Goal: Navigation & Orientation: Find specific page/section

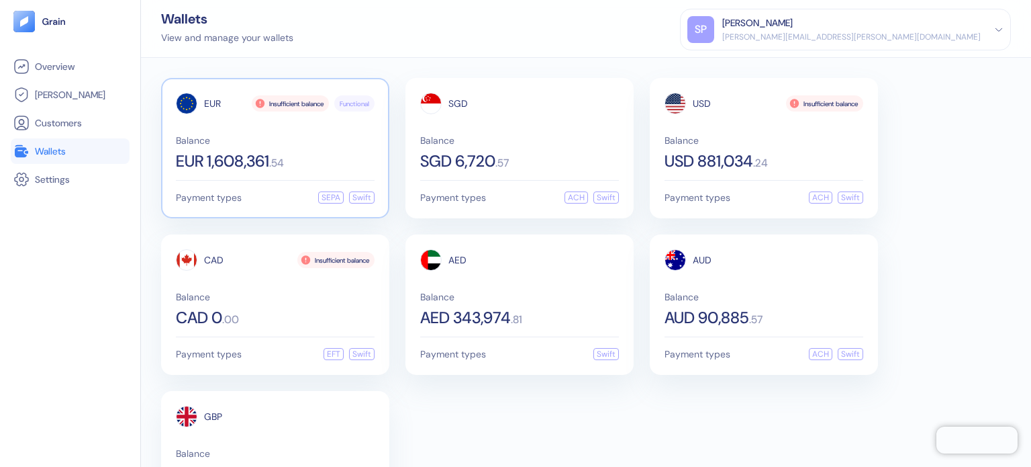
click at [162, 142] on div "EUR Insufficient balance Functional Balance EUR 1,608,361 . 54 Payment types SE…" at bounding box center [275, 148] width 228 height 140
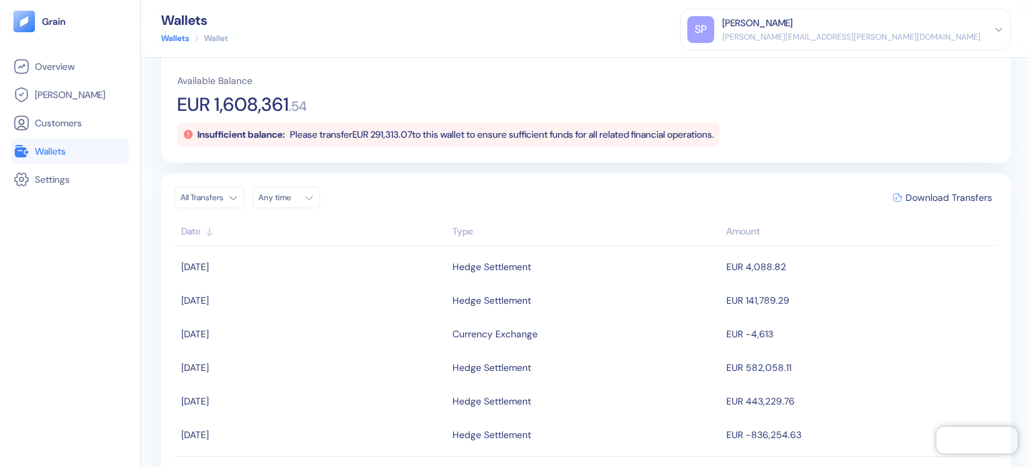
scroll to position [136, 0]
click at [57, 148] on span "Wallets" at bounding box center [50, 150] width 31 height 13
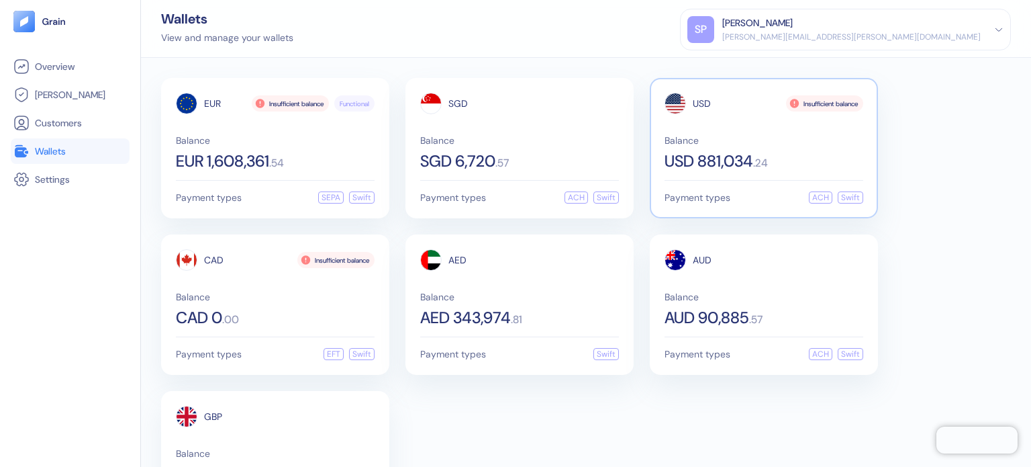
click at [704, 158] on span "USD 881,034" at bounding box center [709, 161] width 89 height 16
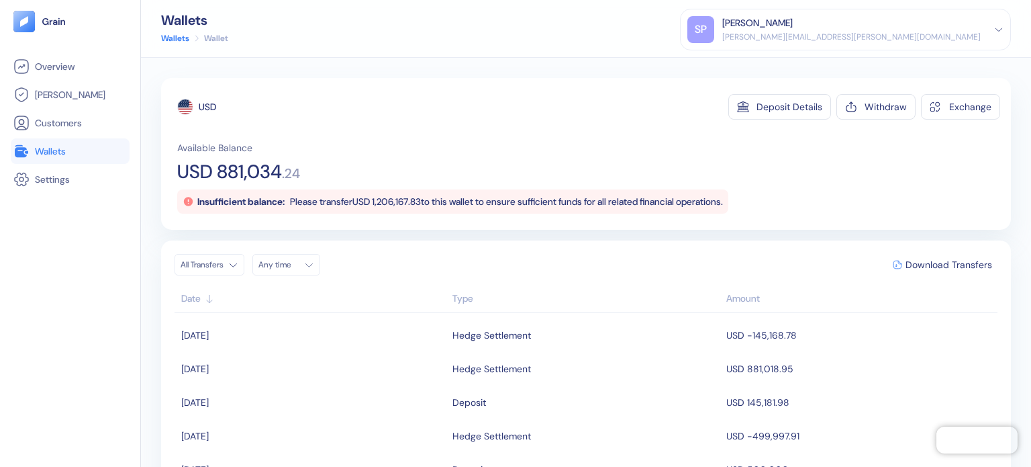
click at [76, 158] on link "Wallets" at bounding box center [69, 151] width 113 height 16
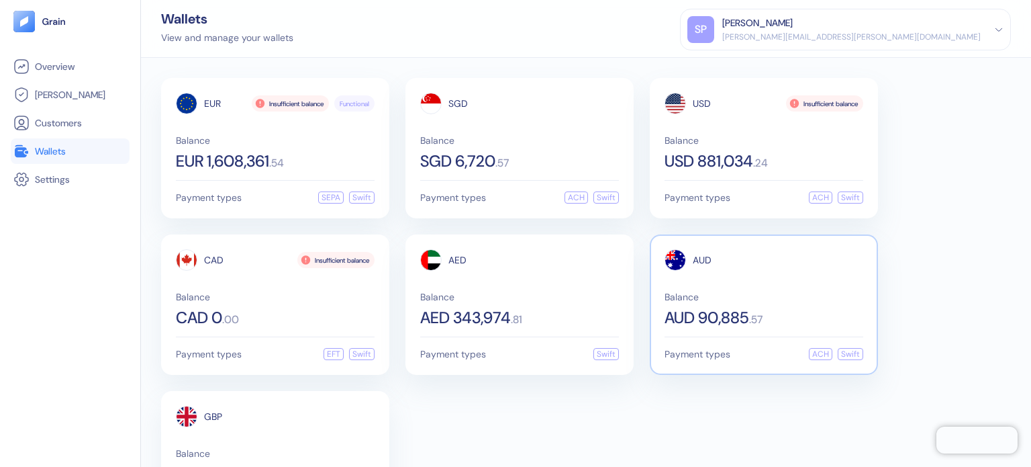
click at [676, 279] on div "AUD Balance AUD 90,885 . 57" at bounding box center [764, 287] width 199 height 77
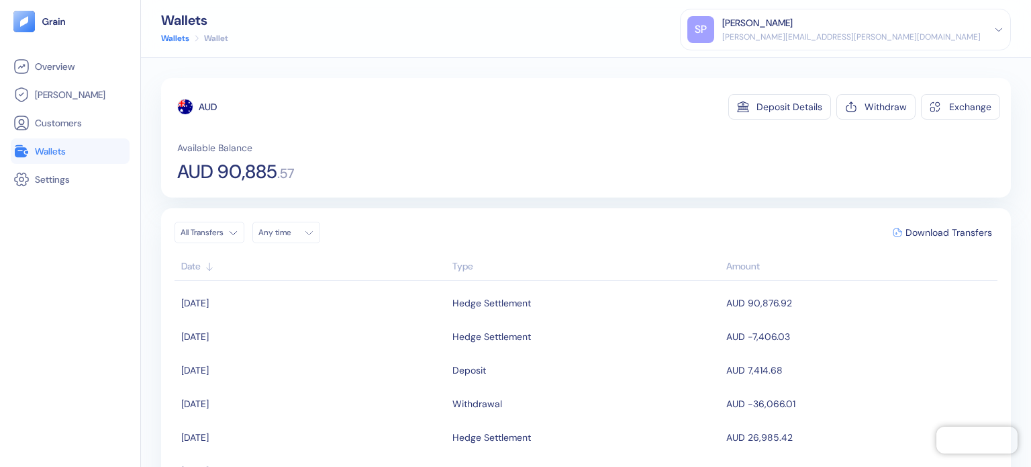
click at [73, 154] on link "Wallets" at bounding box center [69, 151] width 113 height 16
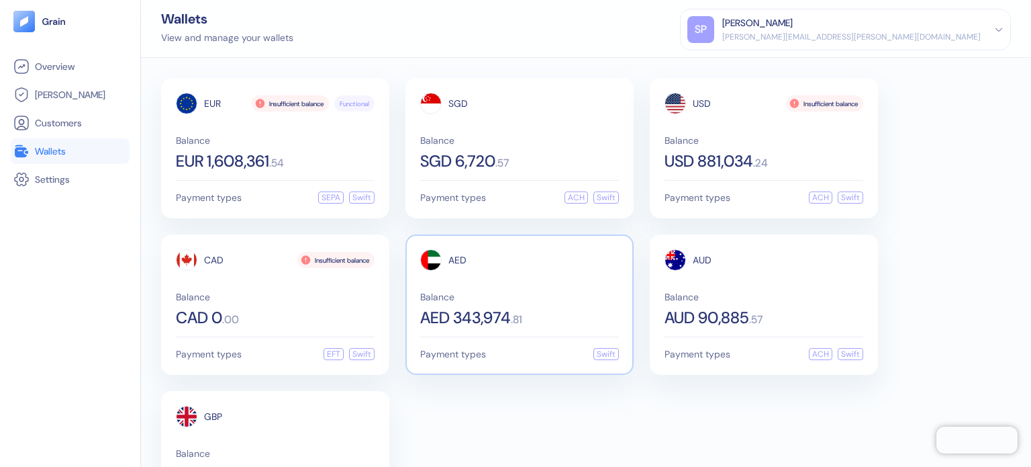
click at [483, 267] on div "AED" at bounding box center [519, 259] width 199 height 21
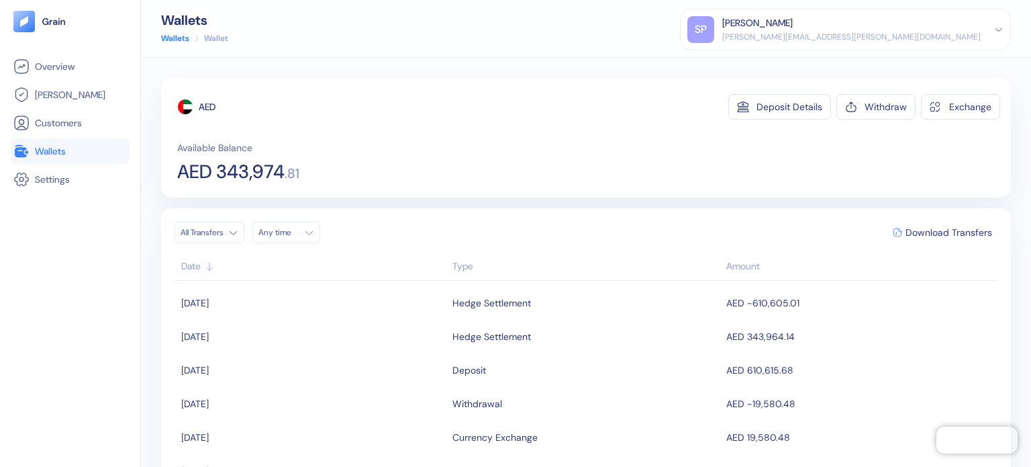
click at [44, 150] on span "Wallets" at bounding box center [50, 150] width 31 height 13
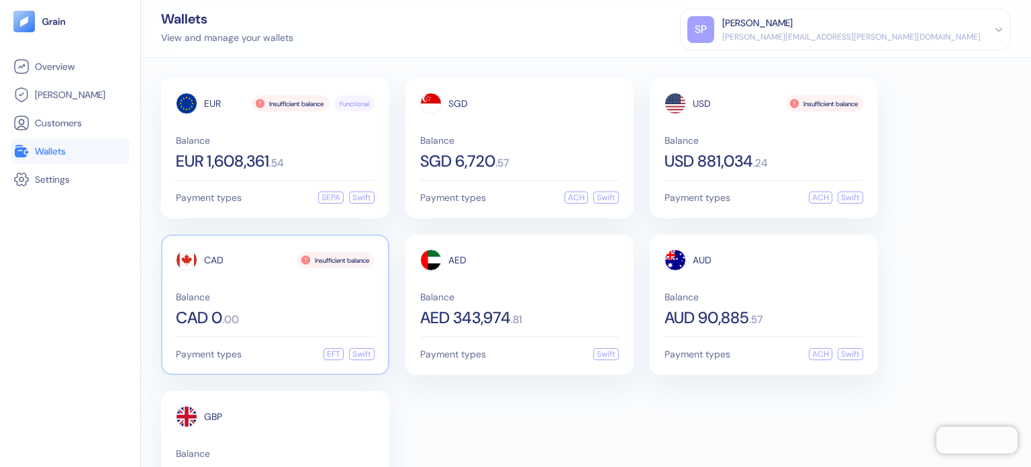
scroll to position [81, 0]
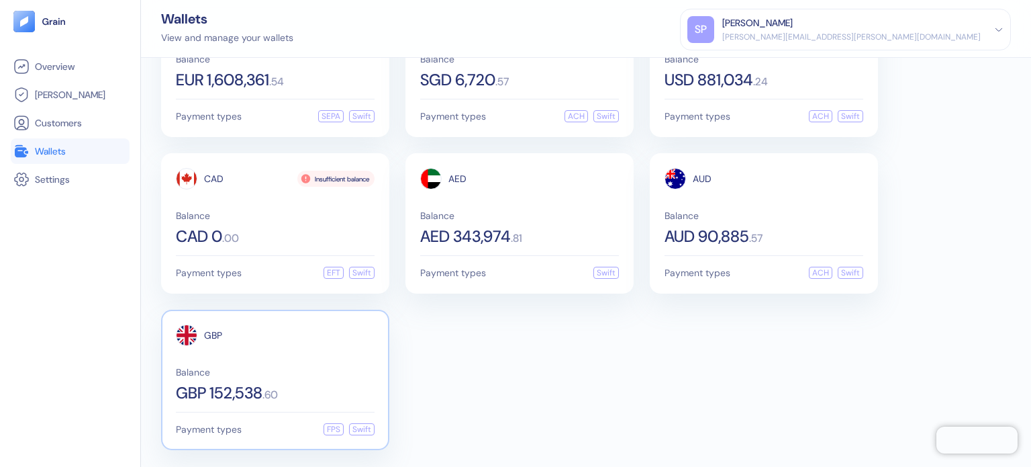
click at [238, 342] on div "GBP" at bounding box center [275, 334] width 199 height 21
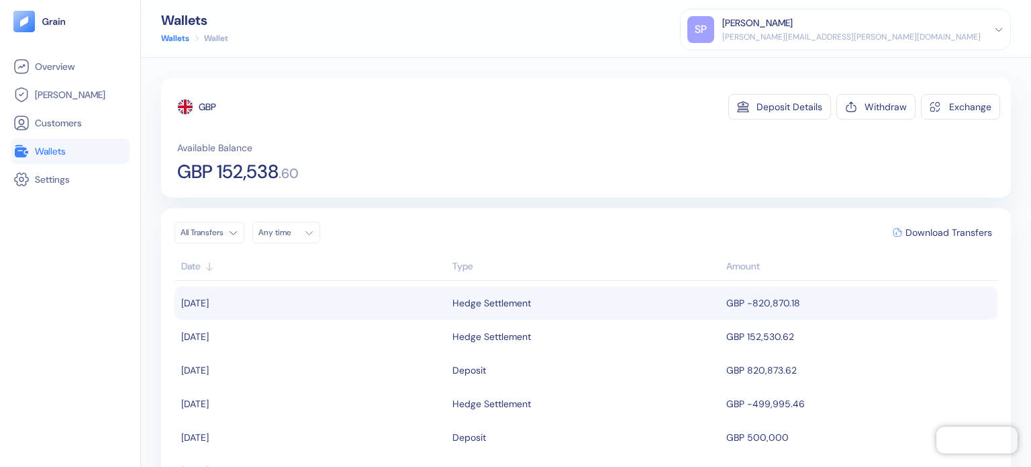
click at [485, 293] on div "Hedge Settlement" at bounding box center [492, 302] width 79 height 23
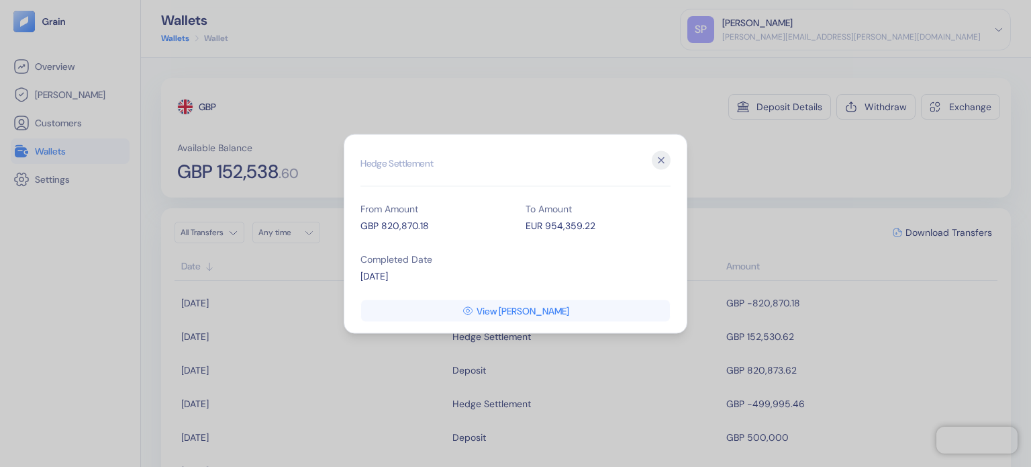
click at [657, 169] on h2 "Hedge Settlement" at bounding box center [516, 168] width 310 height 36
click at [661, 160] on icon "button" at bounding box center [661, 159] width 5 height 5
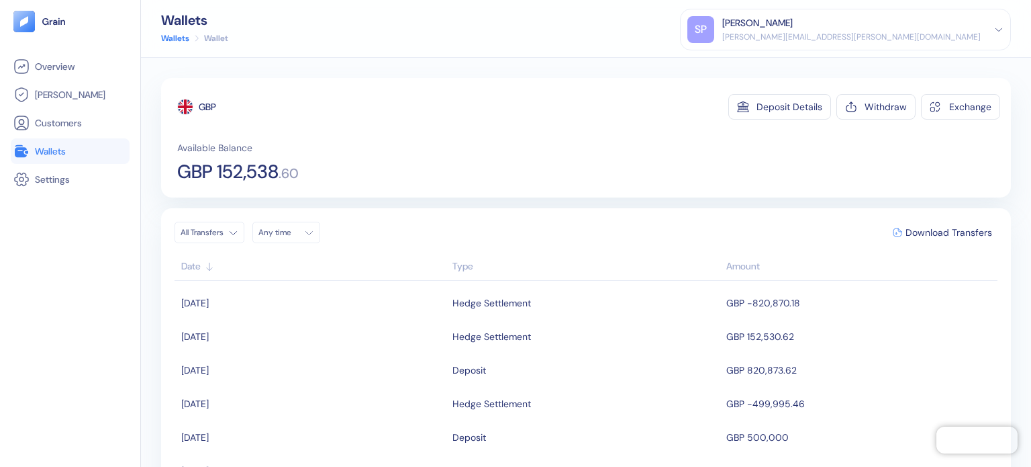
click at [56, 155] on span "Wallets" at bounding box center [50, 150] width 31 height 13
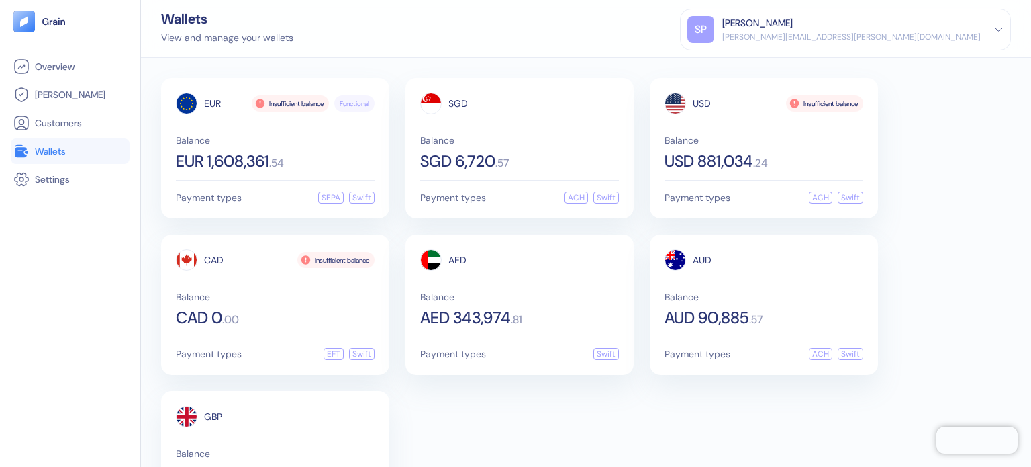
click at [285, 35] on div "View and manage your wallets" at bounding box center [227, 38] width 132 height 14
